Goal: Task Accomplishment & Management: Manage account settings

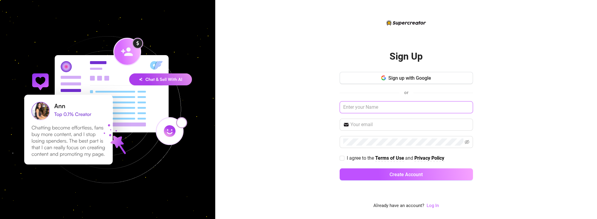
click at [384, 106] on input "text" at bounding box center [406, 107] width 133 height 12
click at [433, 204] on link "Log In" at bounding box center [433, 204] width 12 height 5
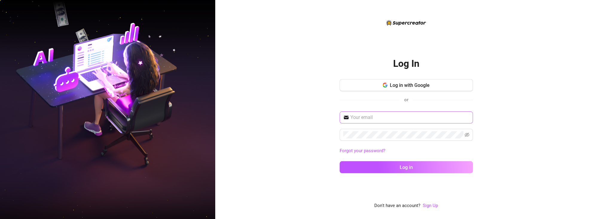
click at [377, 121] on span at bounding box center [406, 117] width 133 height 12
click at [384, 87] on icon "button" at bounding box center [385, 86] width 4 height 2
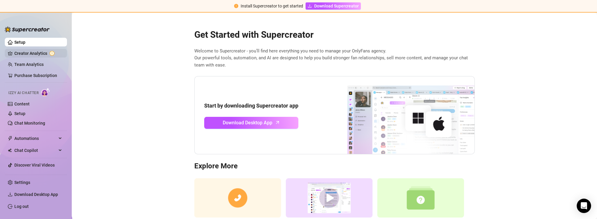
click at [28, 52] on link "Creator Analytics" at bounding box center [38, 53] width 48 height 10
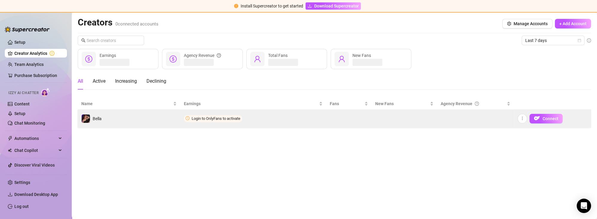
click at [533, 113] on td "Connect" at bounding box center [552, 118] width 77 height 18
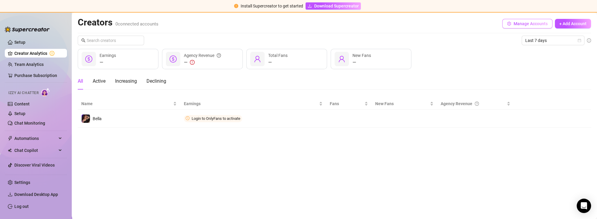
click at [527, 26] on span "Manage Accounts" at bounding box center [531, 23] width 34 height 5
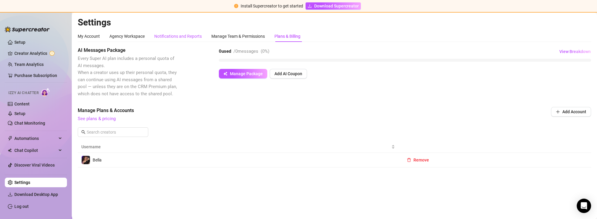
click at [189, 35] on div "Notifications and Reports" at bounding box center [178, 36] width 48 height 7
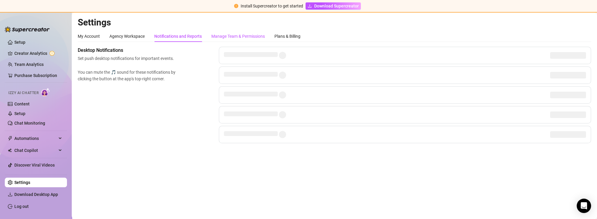
click at [218, 34] on div "Manage Team & Permissions" at bounding box center [238, 36] width 54 height 7
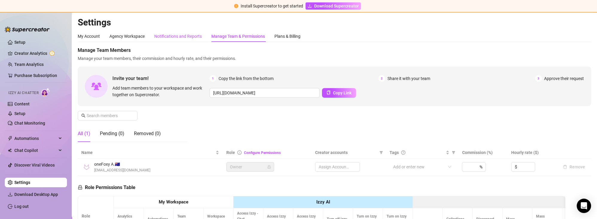
click at [169, 38] on div "Notifications and Reports" at bounding box center [178, 36] width 48 height 7
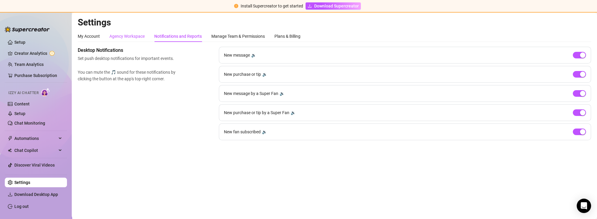
click at [124, 36] on div "Agency Workspace" at bounding box center [126, 36] width 35 height 7
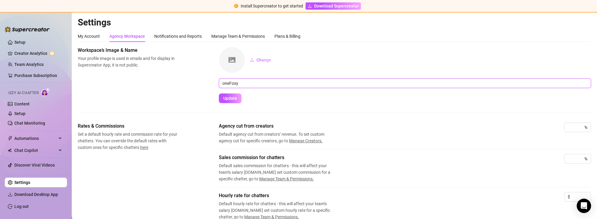
drag, startPoint x: 254, startPoint y: 82, endPoint x: 170, endPoint y: 88, distance: 83.6
click at [219, 88] on input "oneFoxy" at bounding box center [405, 83] width 372 height 10
click at [151, 81] on div "Workspace’s Image & Name Your profile image is used in emails and for display i…" at bounding box center [334, 75] width 513 height 56
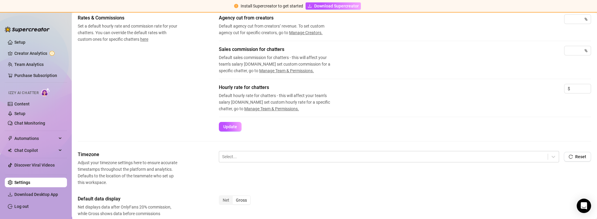
scroll to position [151, 0]
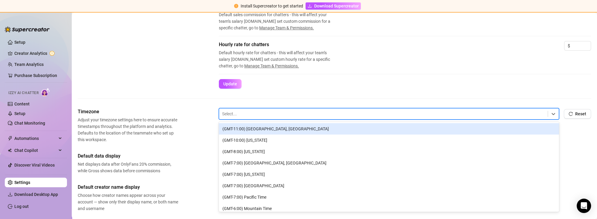
click at [267, 113] on div at bounding box center [383, 114] width 323 height 8
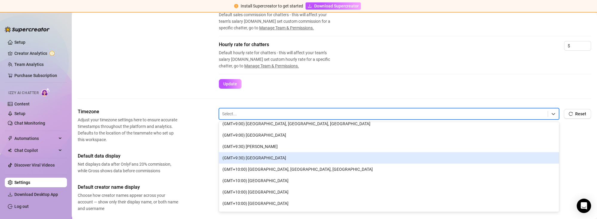
scroll to position [753, 0]
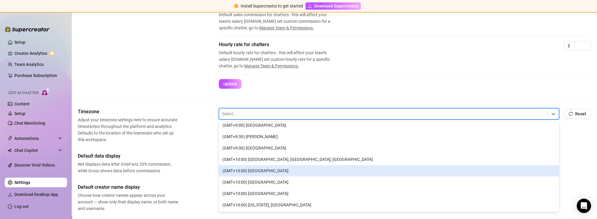
click at [291, 172] on div "(GMT+10:00) [GEOGRAPHIC_DATA]" at bounding box center [389, 170] width 340 height 11
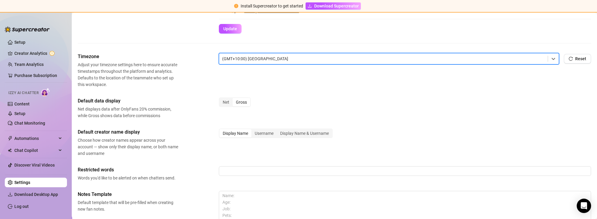
scroll to position [211, 0]
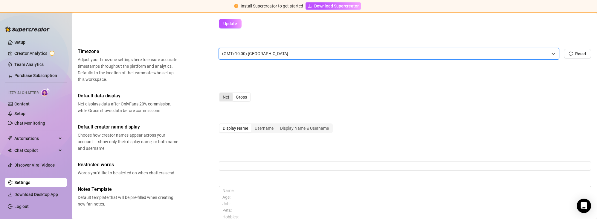
click at [222, 96] on div "Net" at bounding box center [225, 97] width 13 height 8
click at [221, 94] on input "Net" at bounding box center [221, 94] width 0 height 0
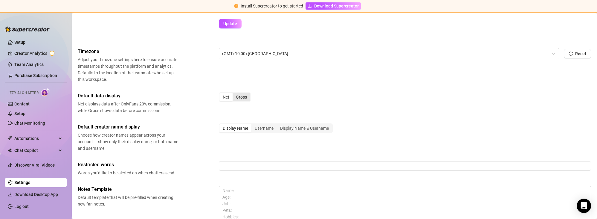
click at [243, 94] on div "Gross" at bounding box center [242, 97] width 18 height 8
click at [234, 94] on input "Gross" at bounding box center [234, 94] width 0 height 0
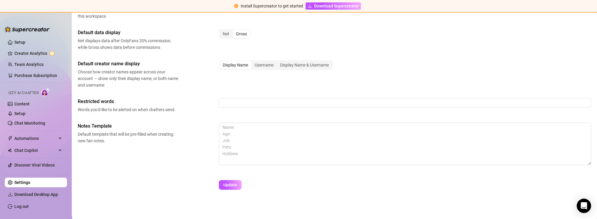
scroll to position [274, 0]
click at [238, 180] on button "Update" at bounding box center [230, 184] width 23 height 10
click at [407, 55] on div "Timezone Adjust your timezone settings here to ensure accurate timestamps throu…" at bounding box center [334, 89] width 513 height 210
click at [353, 9] on span "Download Supercreator" at bounding box center [336, 6] width 45 height 7
